Goal: Understand process/instructions

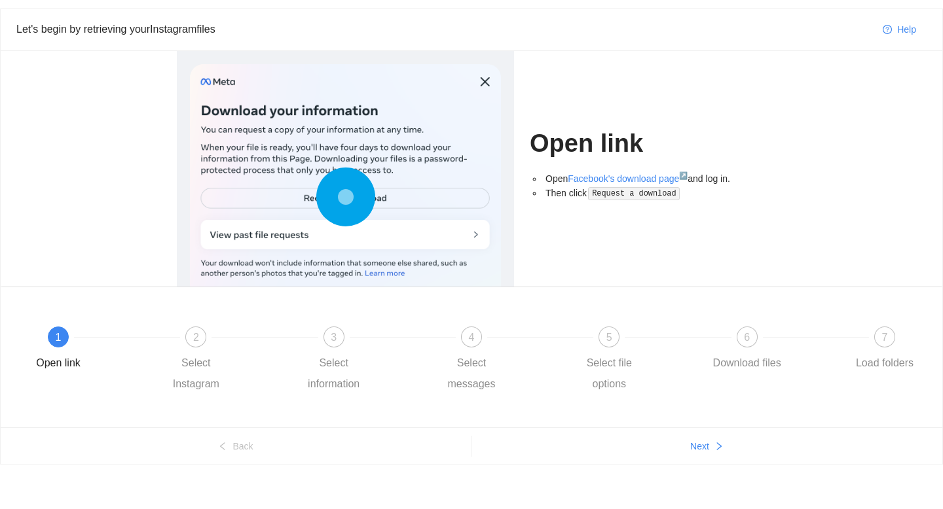
scroll to position [41, 0]
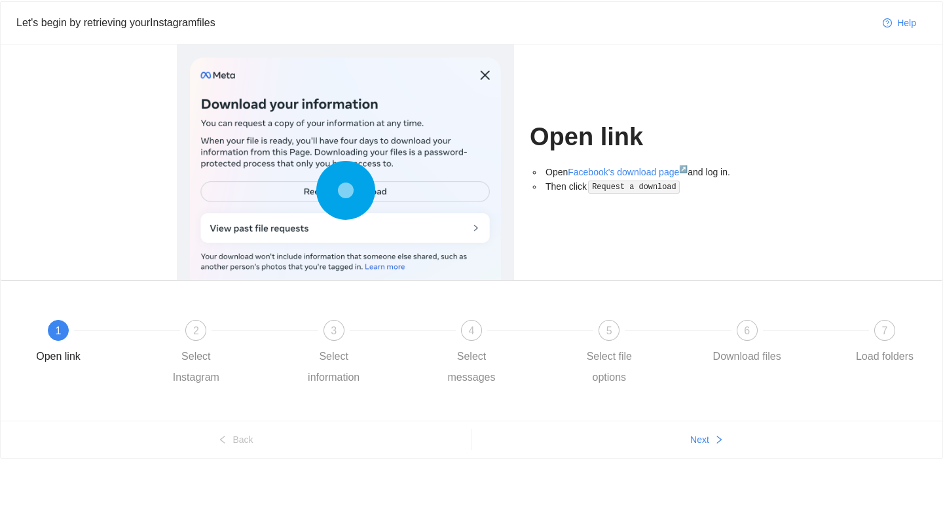
click at [295, 189] on div at bounding box center [345, 194] width 311 height 272
click at [347, 183] on circle at bounding box center [345, 190] width 14 height 14
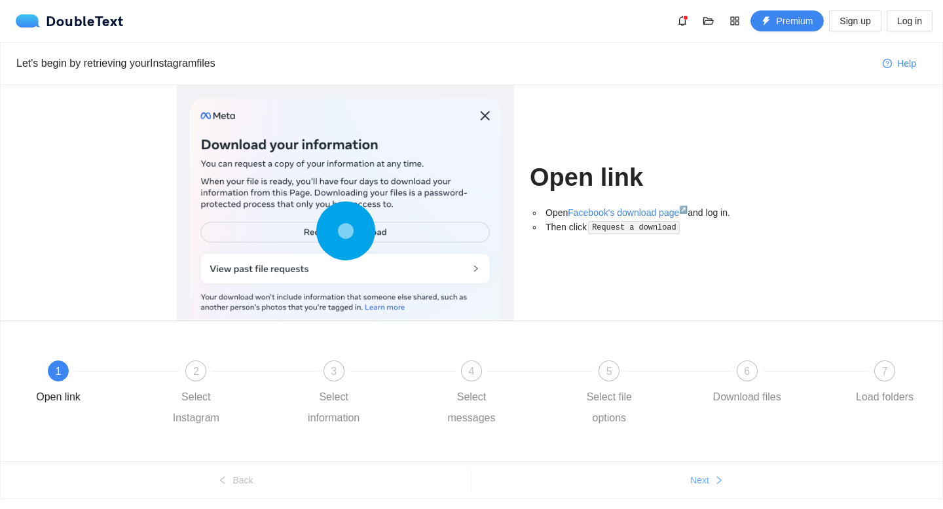
click at [699, 490] on button "Next" at bounding box center [706, 480] width 471 height 21
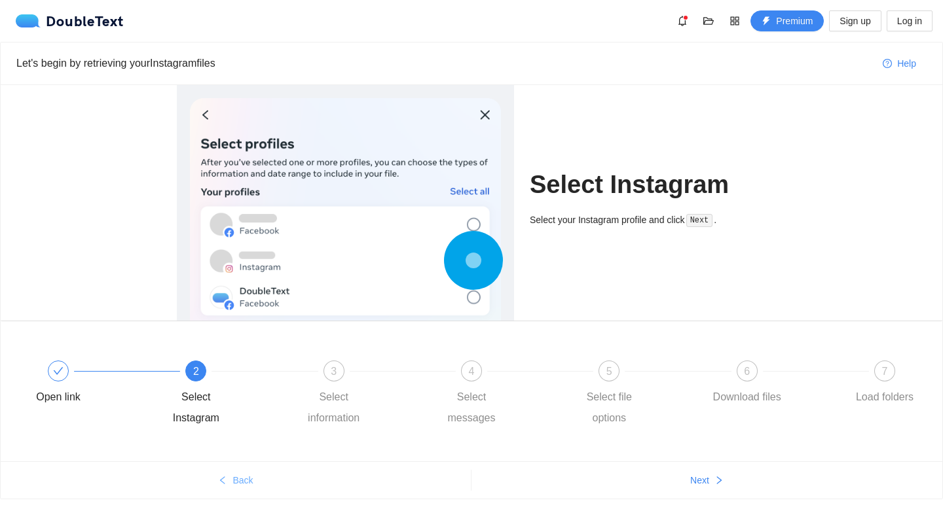
click at [225, 478] on icon "left" at bounding box center [222, 480] width 9 height 9
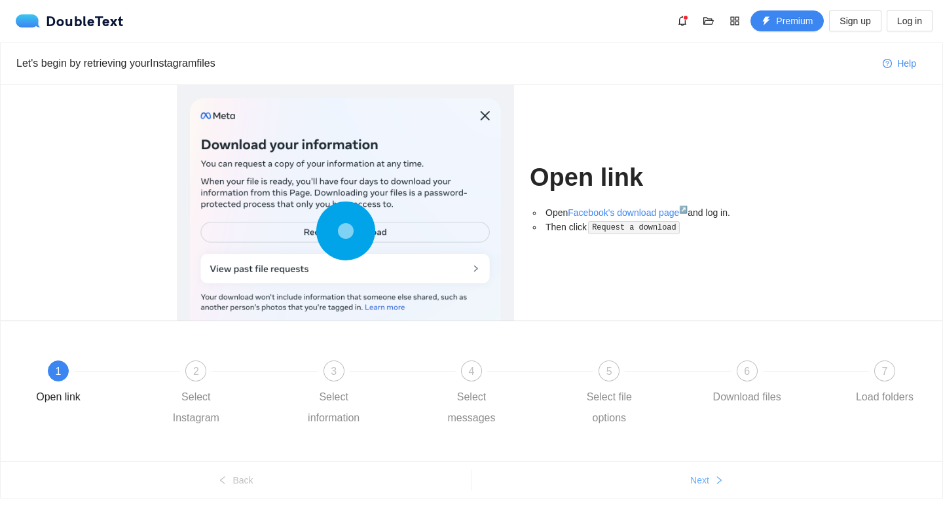
click at [704, 484] on span "Next" at bounding box center [699, 480] width 19 height 14
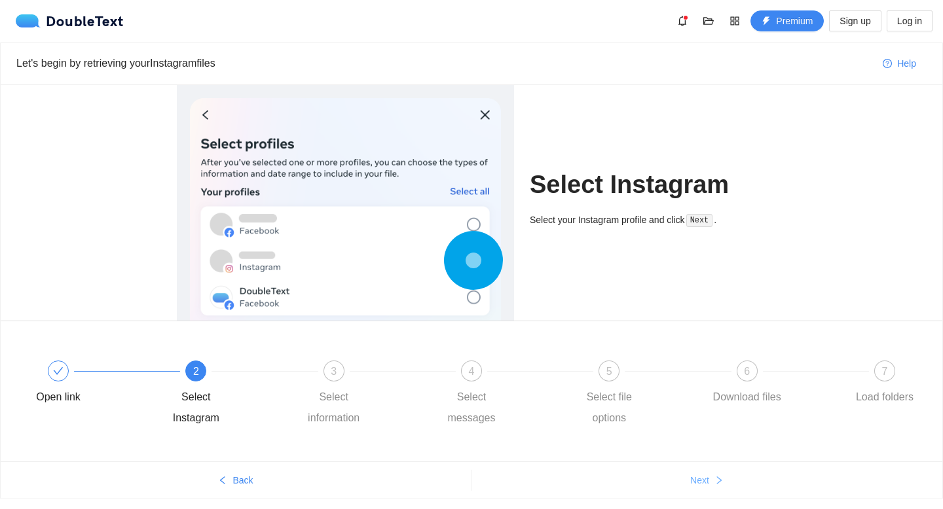
click at [704, 484] on span "Next" at bounding box center [699, 480] width 19 height 14
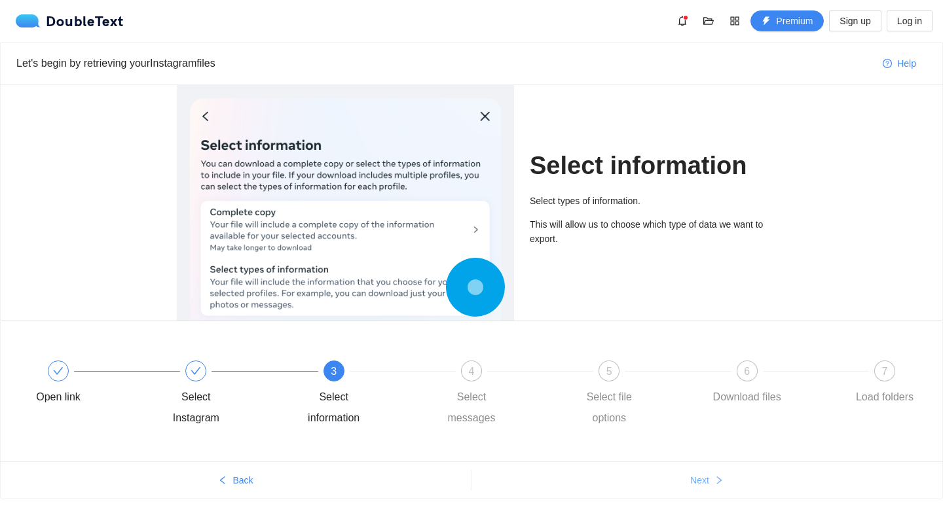
click at [704, 484] on span "Next" at bounding box center [699, 480] width 19 height 14
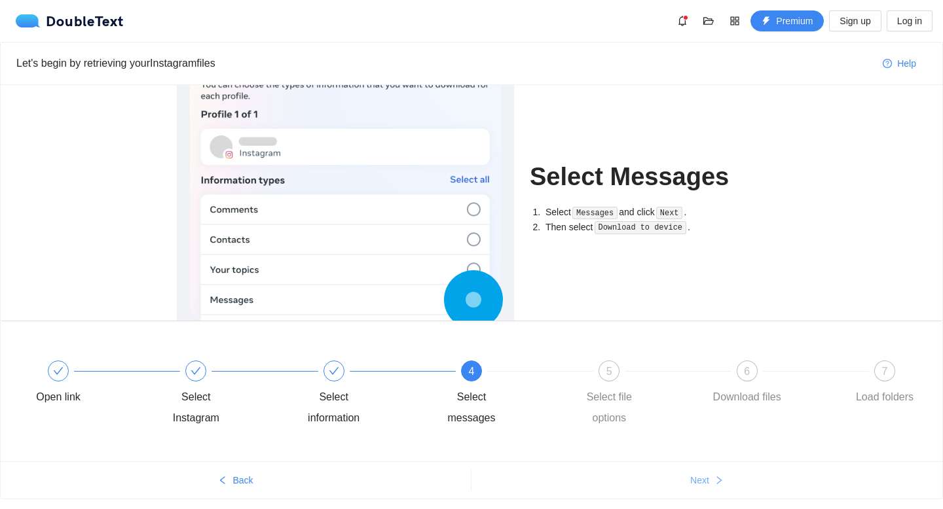
click at [704, 484] on span "Next" at bounding box center [699, 480] width 19 height 14
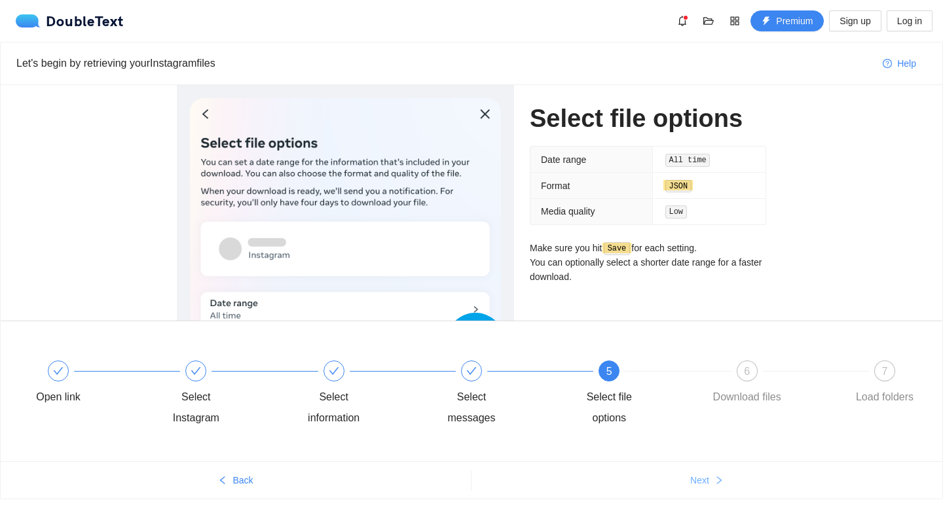
click at [704, 484] on span "Next" at bounding box center [699, 480] width 19 height 14
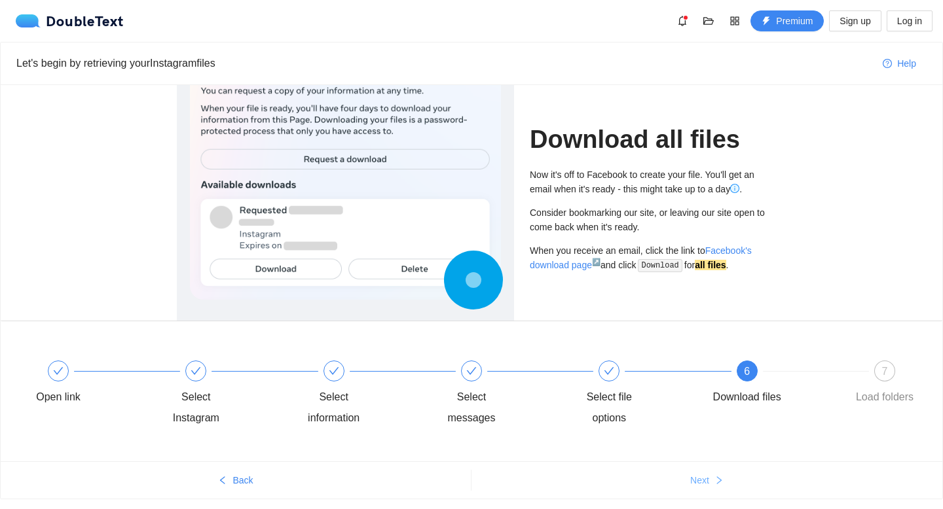
click at [704, 484] on span "Next" at bounding box center [699, 480] width 19 height 14
